Goal: Transaction & Acquisition: Book appointment/travel/reservation

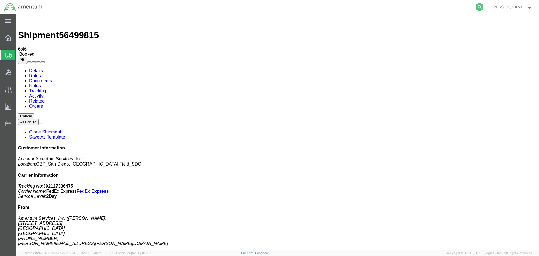
click at [483, 4] on icon at bounding box center [480, 7] width 8 height 8
click at [417, 4] on input "search" at bounding box center [390, 6] width 171 height 13
click at [411, 6] on input "search" at bounding box center [390, 6] width 171 height 13
paste input "522504089-2"
type input "522504089-2"
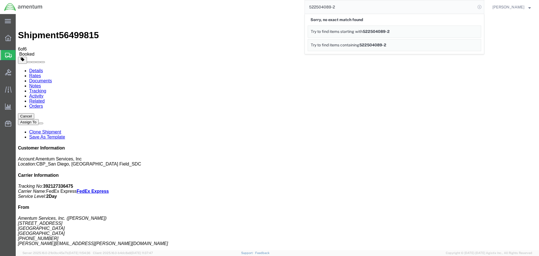
click at [484, 8] on icon at bounding box center [480, 7] width 8 height 8
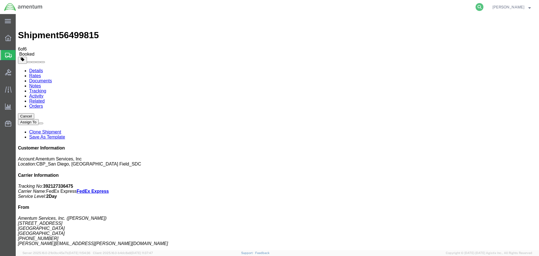
click at [482, 7] on icon at bounding box center [480, 7] width 8 height 8
click at [444, 8] on input "search" at bounding box center [390, 6] width 171 height 13
type input "56483334"
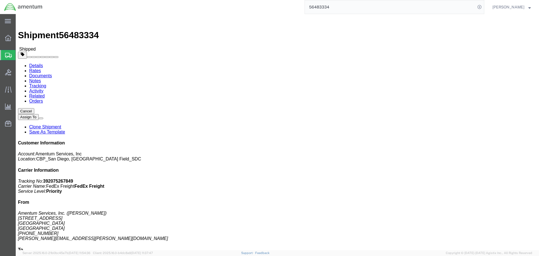
click link "Clone Shipment"
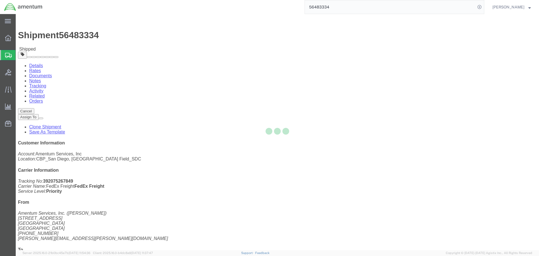
select select "49947"
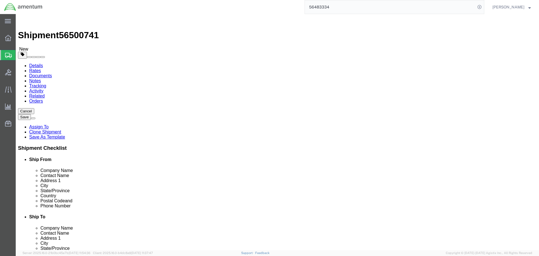
type input "sac"
select select "49943"
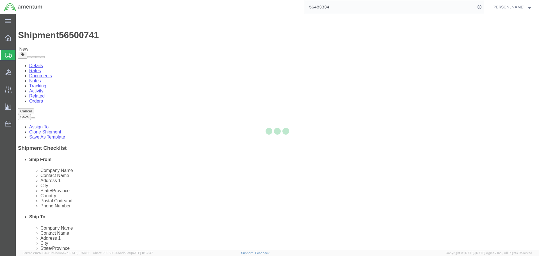
type input "Amentum Services, Inc"
type input "[PERSON_NAME]"
type input "[STREET_ADDRESS]"
type input "[PERSON_NAME]"
type input "95652"
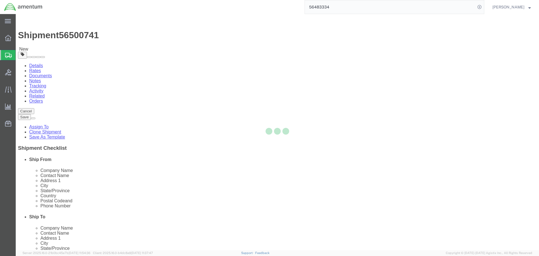
type input "[PHONE_NUMBER]"
type input "[PERSON_NAME][EMAIL_ADDRESS][PERSON_NAME][DOMAIN_NAME]"
select select "CA"
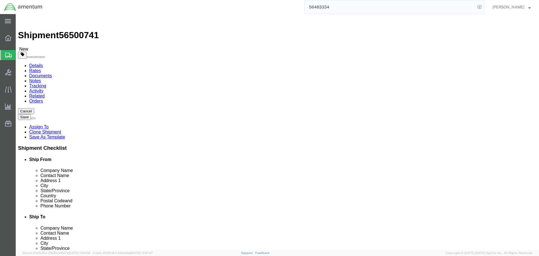
type input "S"
select select
type input "SAC FREIGHT"
click input "text"
type input "SAC FREIGHT DELIVERIES"
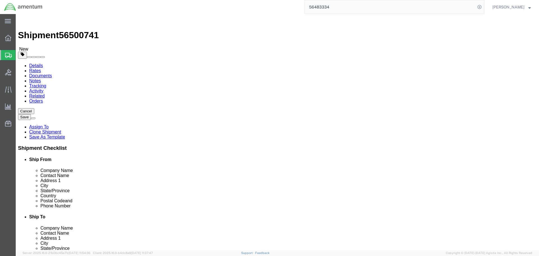
type input "[STREET_ADDRESS][PERSON_NAME]"
click span
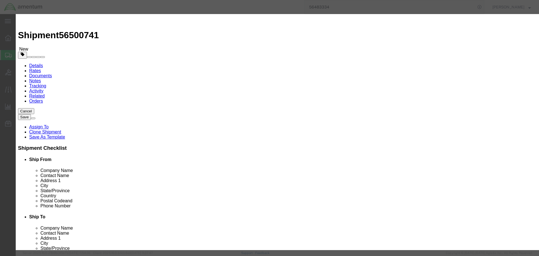
click input "checkbox"
checkbox input "true"
click button "Save"
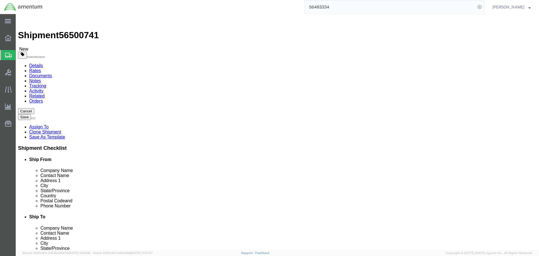
click input "[PHONE_NUMBER]"
type input "[PHONE_NUMBER]"
click span
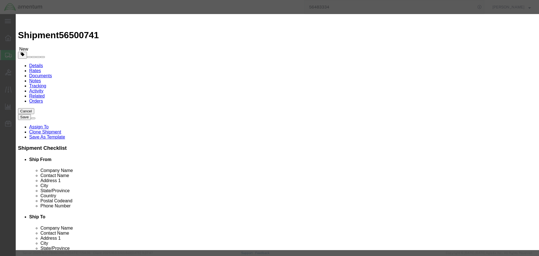
click input "checkbox"
checkbox input "true"
click button "Save"
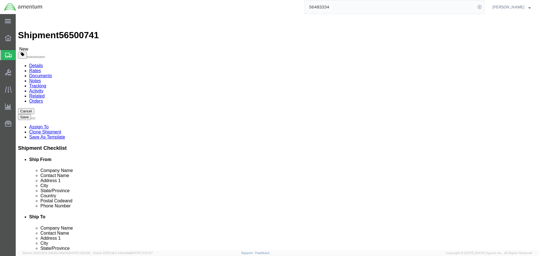
click span
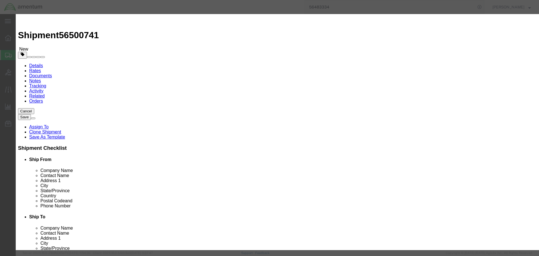
click td
click input "checkbox"
checkbox input "true"
click input "checkbox"
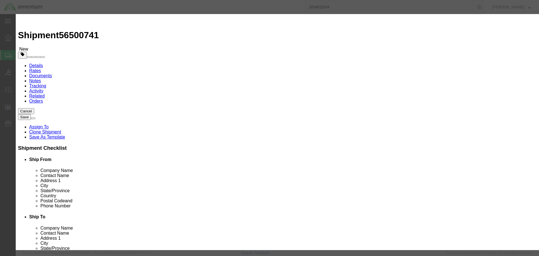
checkbox input "false"
click button "Close"
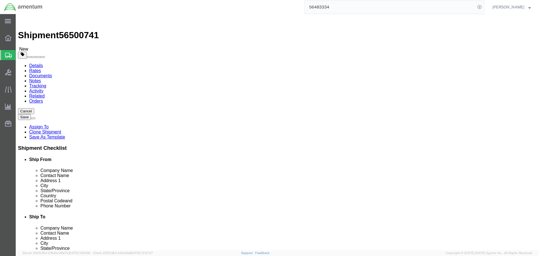
click span
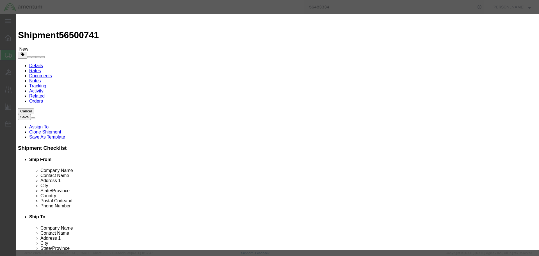
click input "checkbox"
checkbox input "true"
click button "Save"
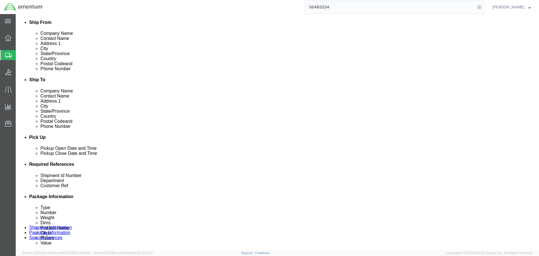
scroll to position [169, 0]
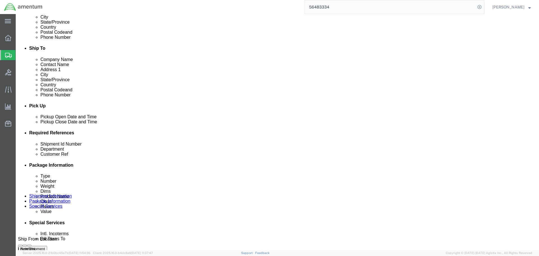
click div "[DATE] 12:52 PM"
type input "12:30 PM"
click button "Apply"
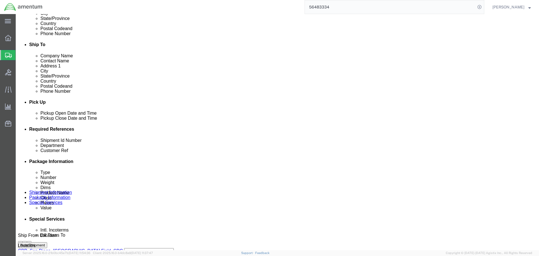
scroll to position [257, 0]
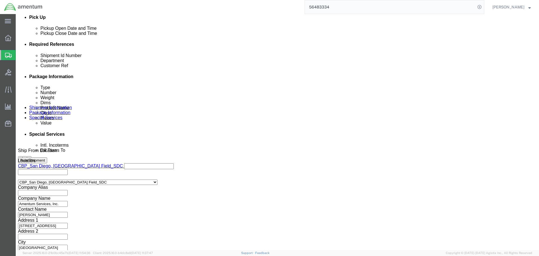
click input "94382"
type input "20250814"
click input "324077 // IR01526"
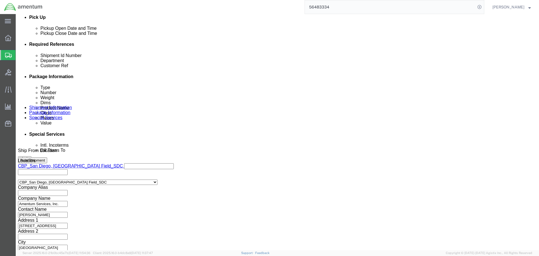
type input "IR01968"
click input "20250814"
type input "243GC"
click button "Continue"
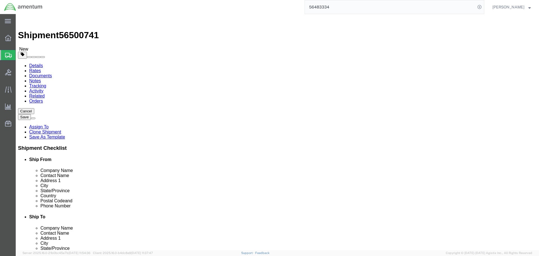
click input "300.00"
type input "200"
click input "36.00"
type input "48"
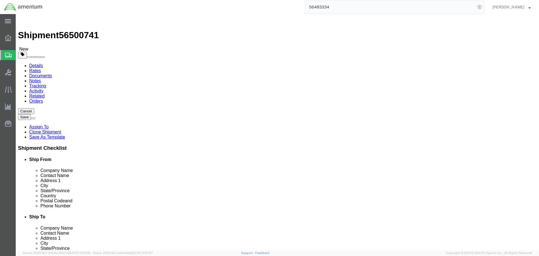
type input "40"
type input "58"
type input "250"
click button "Continue"
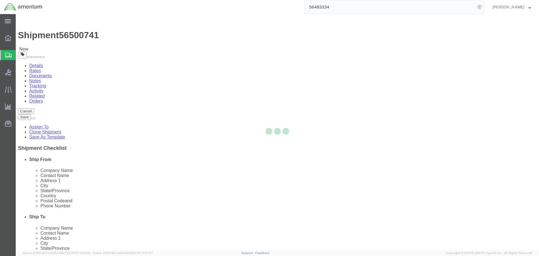
select select
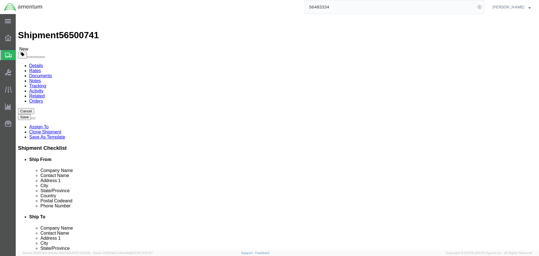
select select "DEPARTMENT"
click icon
click dd "2400.00 USD"
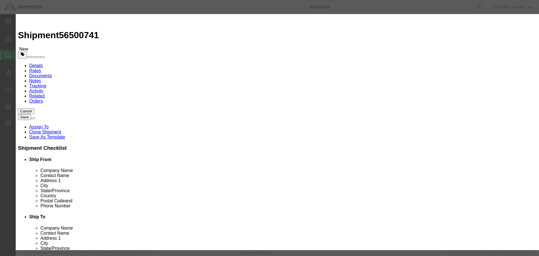
click select "Select 50 55 60 65 70 85 92.5 100 125 175 250 300 400"
select select "250"
click select "Select 50 55 60 65 70 85 92.5 100 125 175 250 300 400"
click input "IR01526"
type input "IR01968"
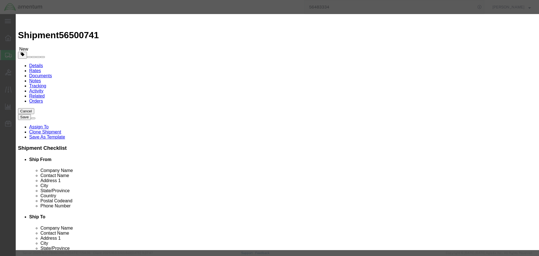
click button "Save & Close"
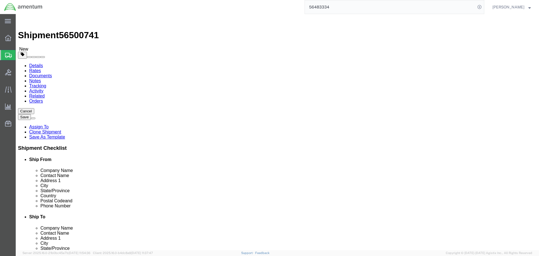
click dd "2.00 Each"
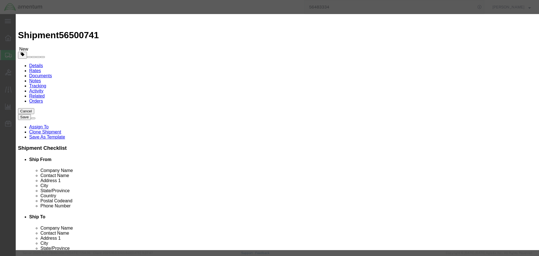
click input "2400.00"
type input "324"
click input "Flir Systems 380HD"
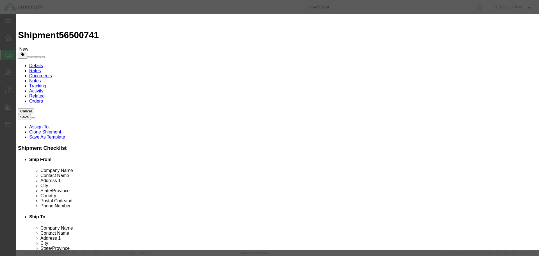
type input "Flir Systems 380HD EMPTY CASES"
click div "Save & Add Another Save & Close Close"
click button "Save & Close"
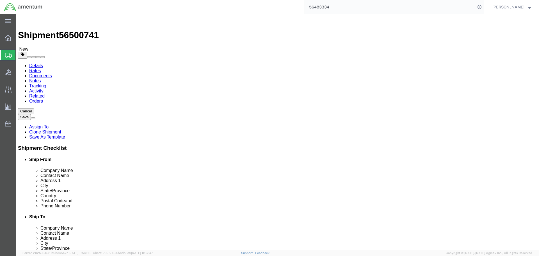
click button "Continue"
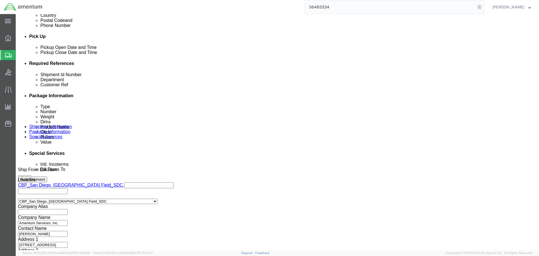
scroll to position [281, 0]
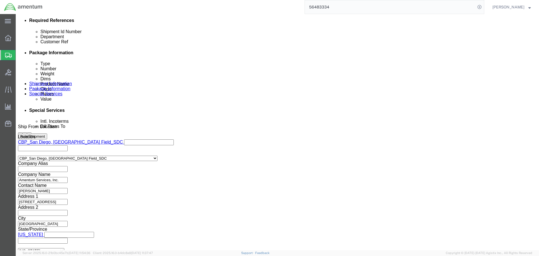
click button "Rate Shipment"
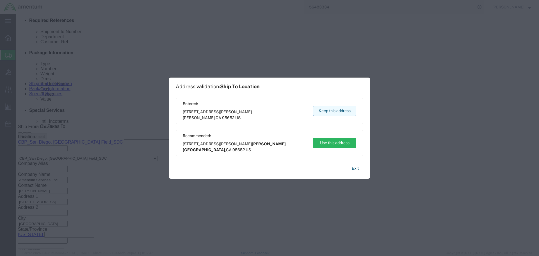
click at [336, 113] on button "Keep this address" at bounding box center [334, 111] width 43 height 10
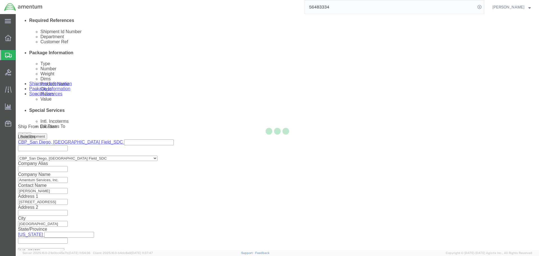
scroll to position [0, 0]
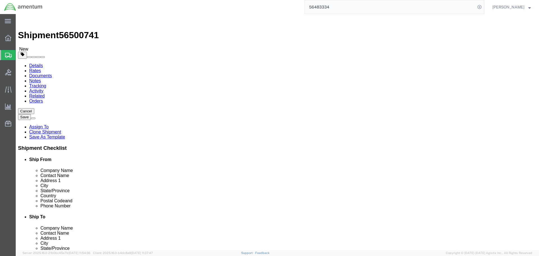
click at [38, 63] on link "Details" at bounding box center [36, 65] width 14 height 5
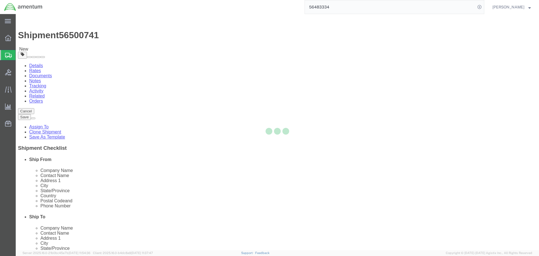
select select "49947"
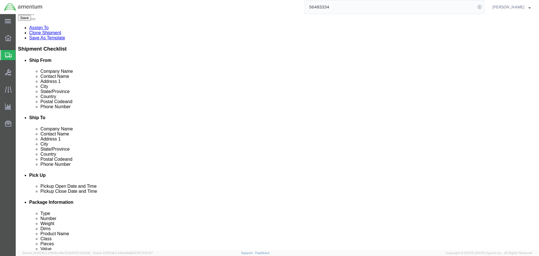
scroll to position [112, 0]
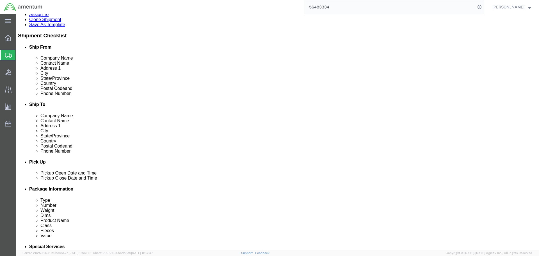
click div
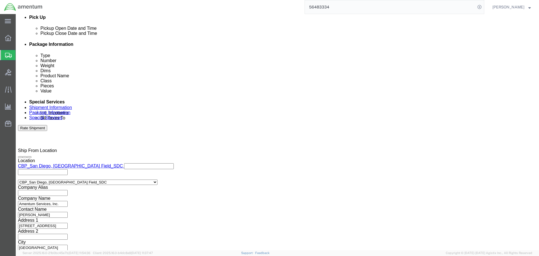
click input "4:00 PM"
type input "8:00 AM"
click button "Apply"
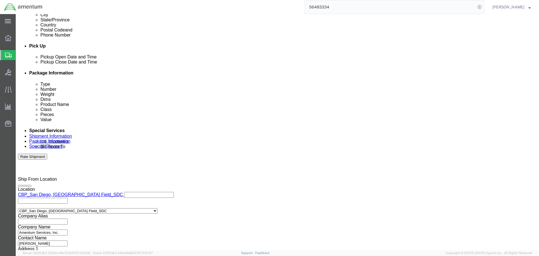
scroll to position [201, 0]
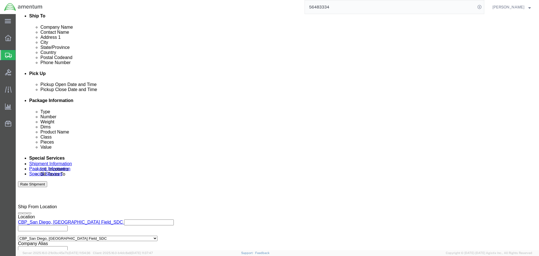
click div
type input "1:30 PM"
click button "Apply"
click div "[DATE] 8:00 AM"
click button "Apply"
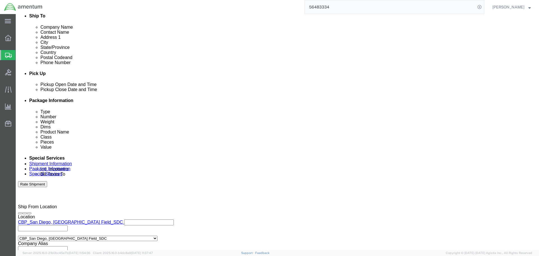
scroll to position [257, 0]
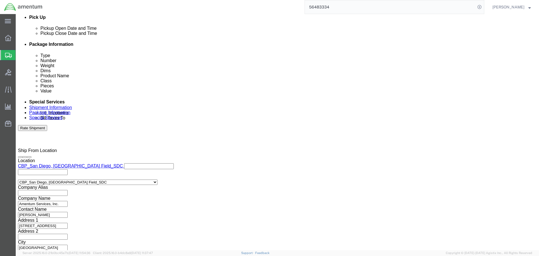
click div "Previous Continue"
click button "Continue"
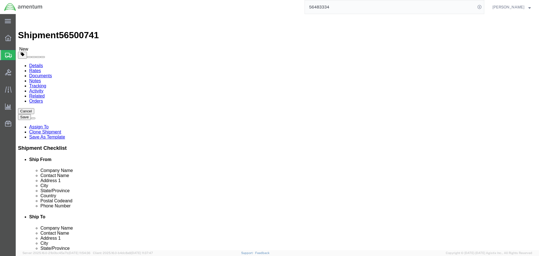
click div "Previous Continue"
click button "Continue"
click button "Rate Shipment"
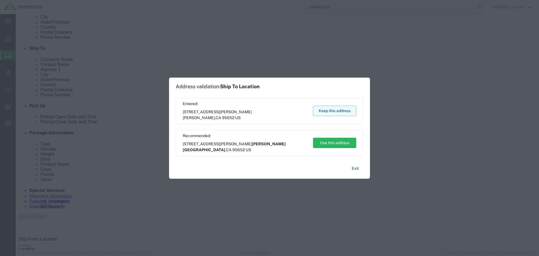
click at [334, 110] on button "Keep this address" at bounding box center [334, 111] width 43 height 10
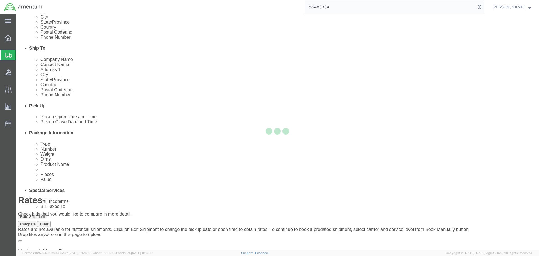
scroll to position [0, 0]
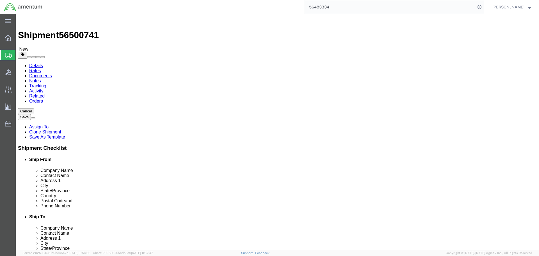
click at [40, 63] on link "Details" at bounding box center [36, 65] width 14 height 5
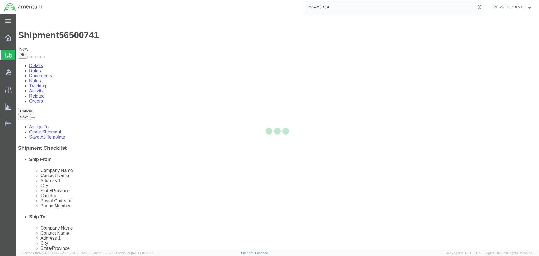
select select "49947"
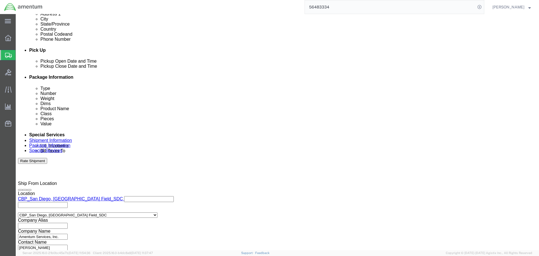
scroll to position [169, 0]
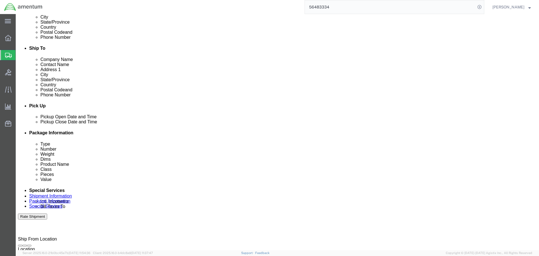
click div "[DATE] 8:00 AM"
click button "Apply"
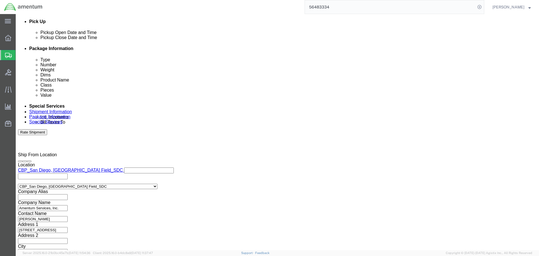
scroll to position [257, 0]
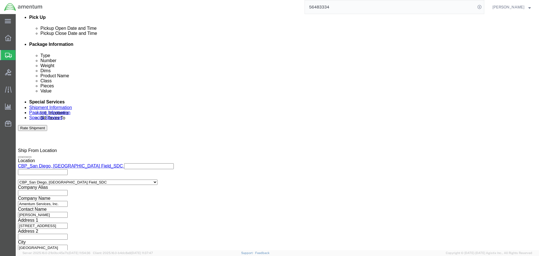
click button "Continue"
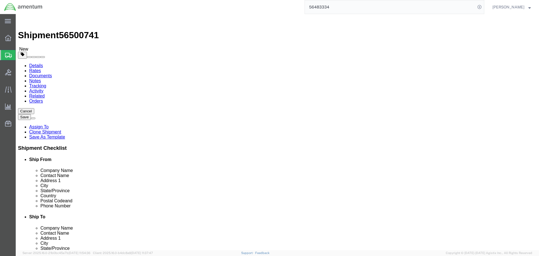
click button "Rate Shipment"
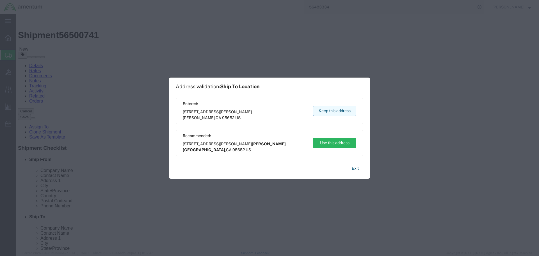
click at [330, 110] on button "Keep this address" at bounding box center [334, 111] width 43 height 10
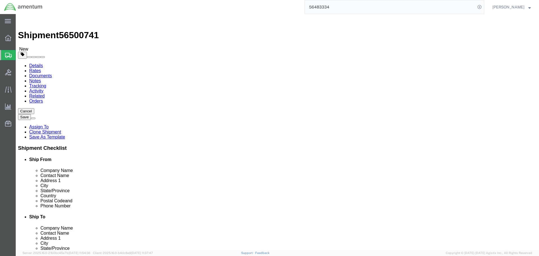
click at [36, 63] on link "Details" at bounding box center [36, 65] width 14 height 5
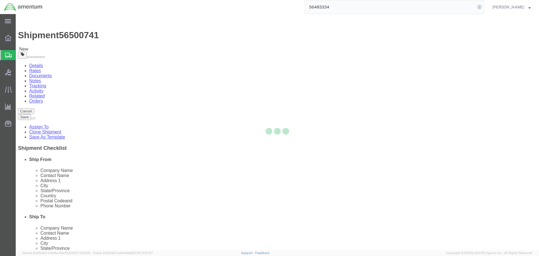
select select "49947"
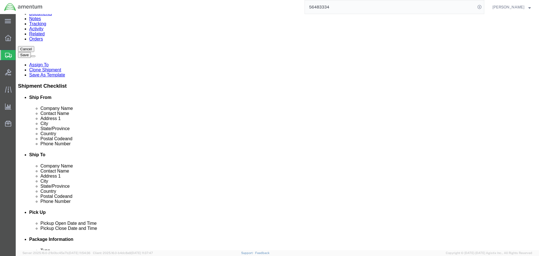
scroll to position [140, 0]
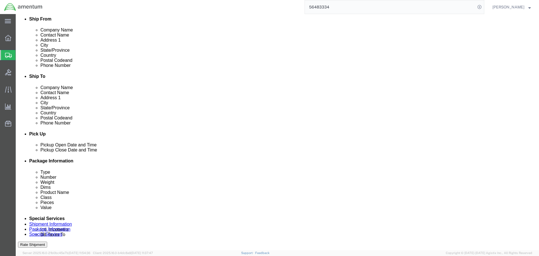
click div "[DATE] 12:30 PM"
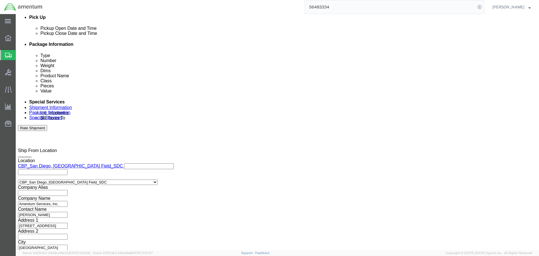
type input "1:00 PM"
click button "Apply"
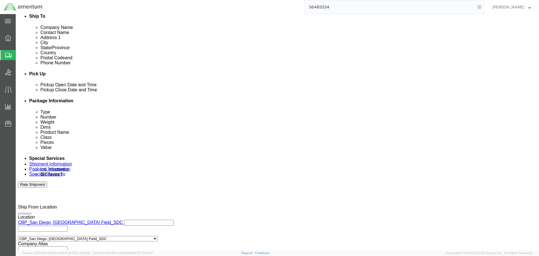
scroll to position [117, 0]
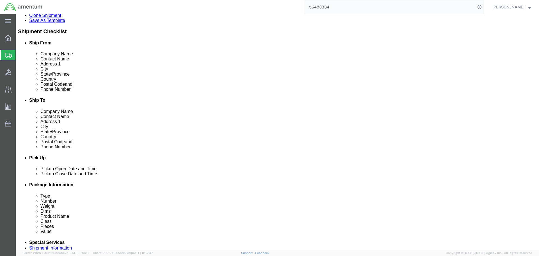
click button "Rate Shipment"
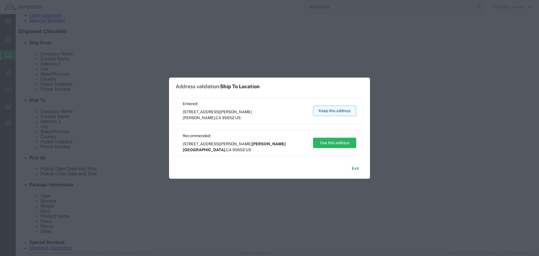
click at [339, 111] on button "Keep this address" at bounding box center [334, 111] width 43 height 10
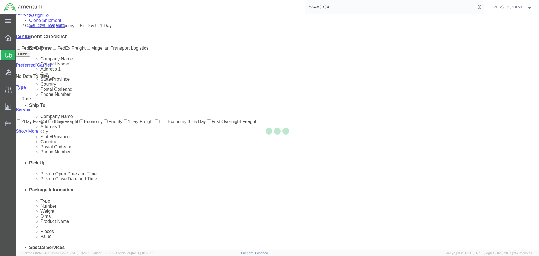
scroll to position [0, 0]
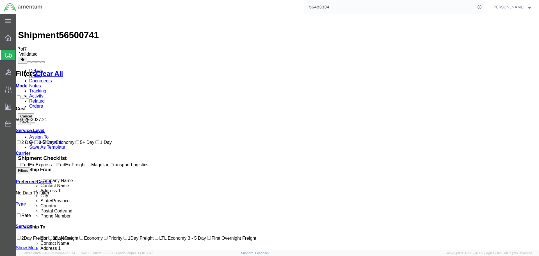
click at [52, 167] on label "FedEx Freight" at bounding box center [69, 164] width 34 height 5
click at [53, 166] on input "FedEx Freight" at bounding box center [55, 165] width 4 height 4
checkbox input "true"
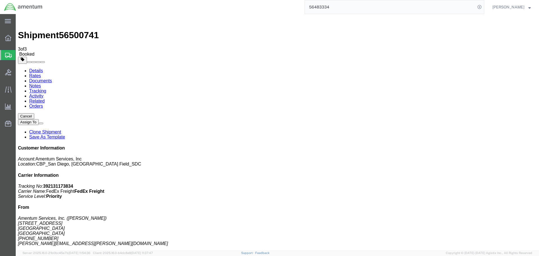
click at [30, 68] on link "Details" at bounding box center [36, 70] width 14 height 5
click link "Schedule pickup request"
